Goal: Task Accomplishment & Management: Manage account settings

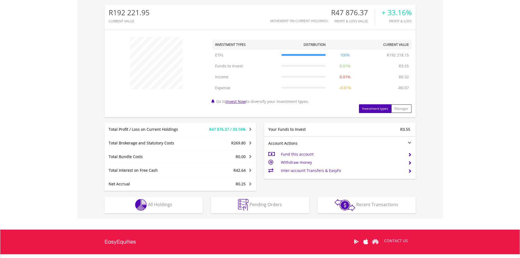
scroll to position [191, 0]
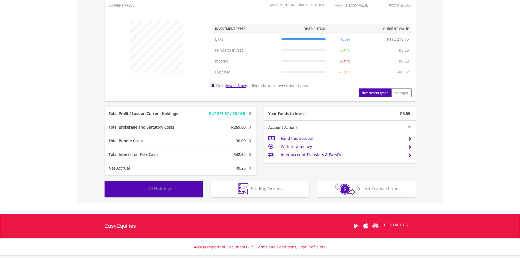
click at [185, 193] on button "Holdings All Holdings" at bounding box center [153, 189] width 98 height 16
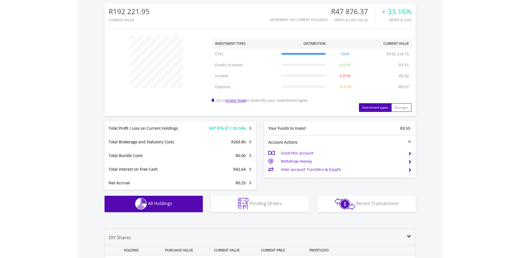
scroll to position [13, 0]
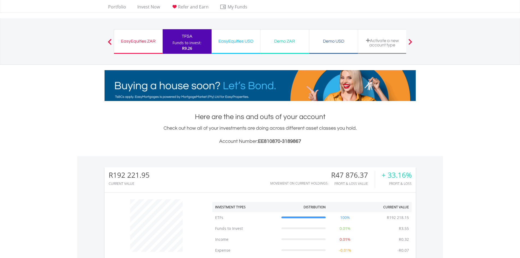
click at [136, 44] on div "EasyEquities ZAR" at bounding box center [138, 41] width 42 height 8
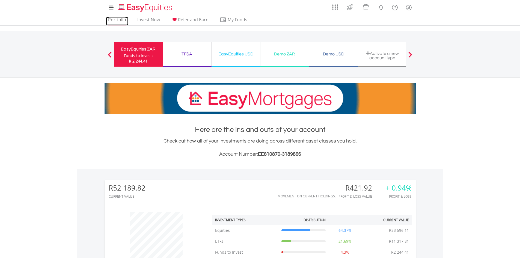
click at [121, 21] on link "Portfolio" at bounding box center [117, 21] width 22 height 8
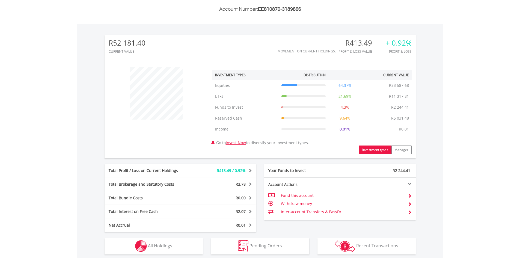
scroll to position [237, 0]
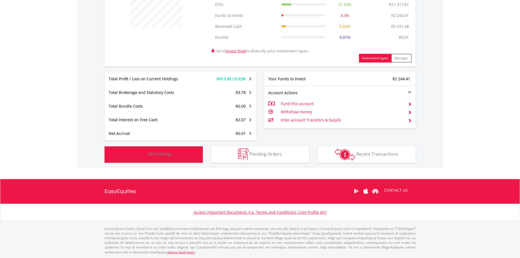
click at [160, 159] on button "Holdings All Holdings" at bounding box center [153, 154] width 98 height 16
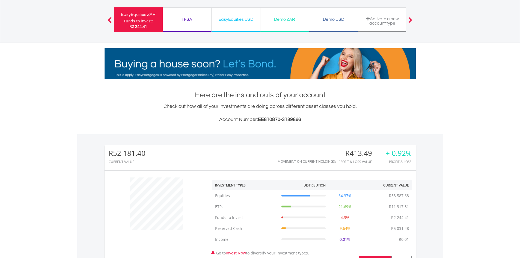
scroll to position [0, 0]
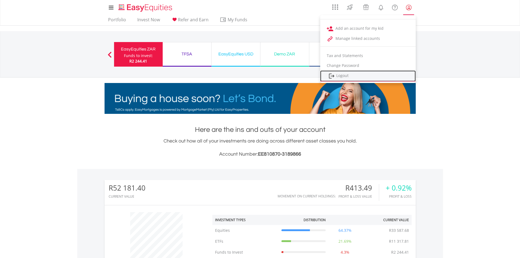
click at [352, 76] on link "Logout" at bounding box center [367, 75] width 95 height 11
